Goal: Task Accomplishment & Management: Complete application form

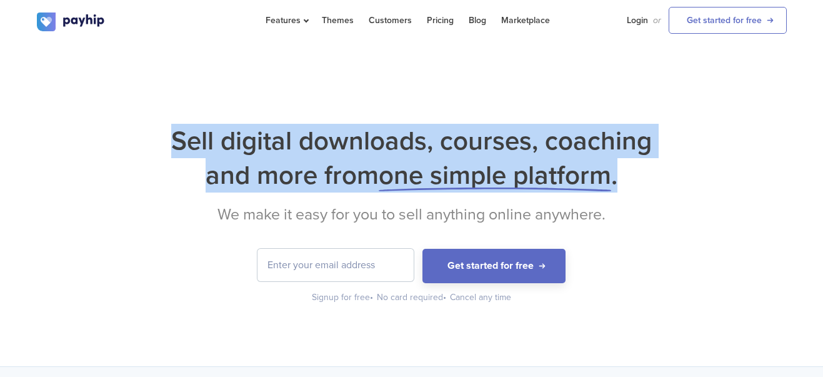
drag, startPoint x: 0, startPoint y: 0, endPoint x: 572, endPoint y: 99, distance: 580.1
click at [572, 99] on div "Sell digital downloads, courses, coaching and more from one simple platform . W…" at bounding box center [411, 204] width 823 height 324
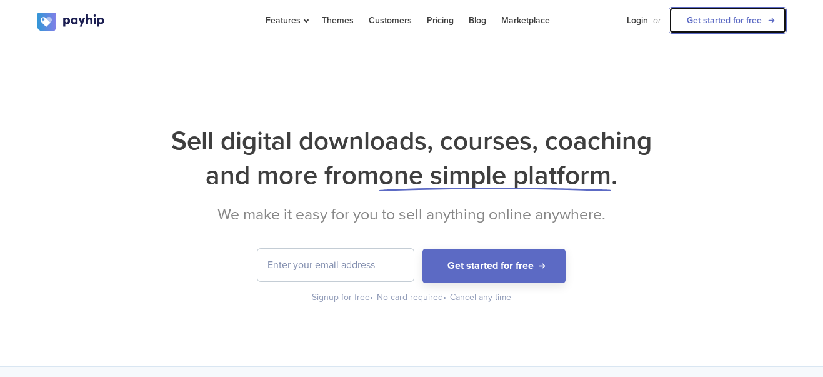
click at [735, 22] on link "Get started for free" at bounding box center [727, 20] width 118 height 27
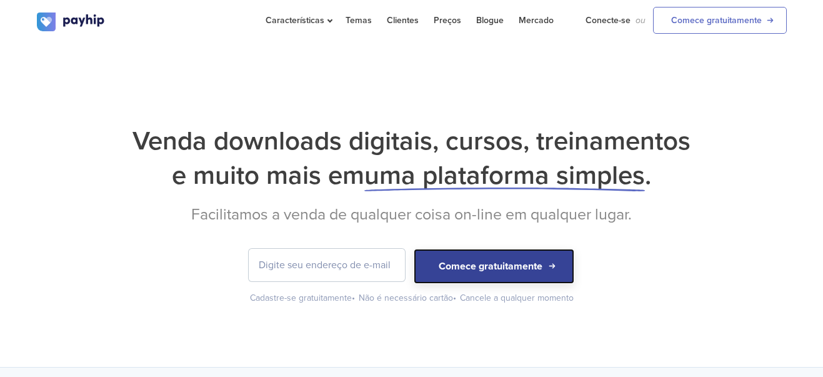
click at [483, 266] on font "Comece gratuitamente" at bounding box center [491, 266] width 104 height 12
